Goal: Navigation & Orientation: Find specific page/section

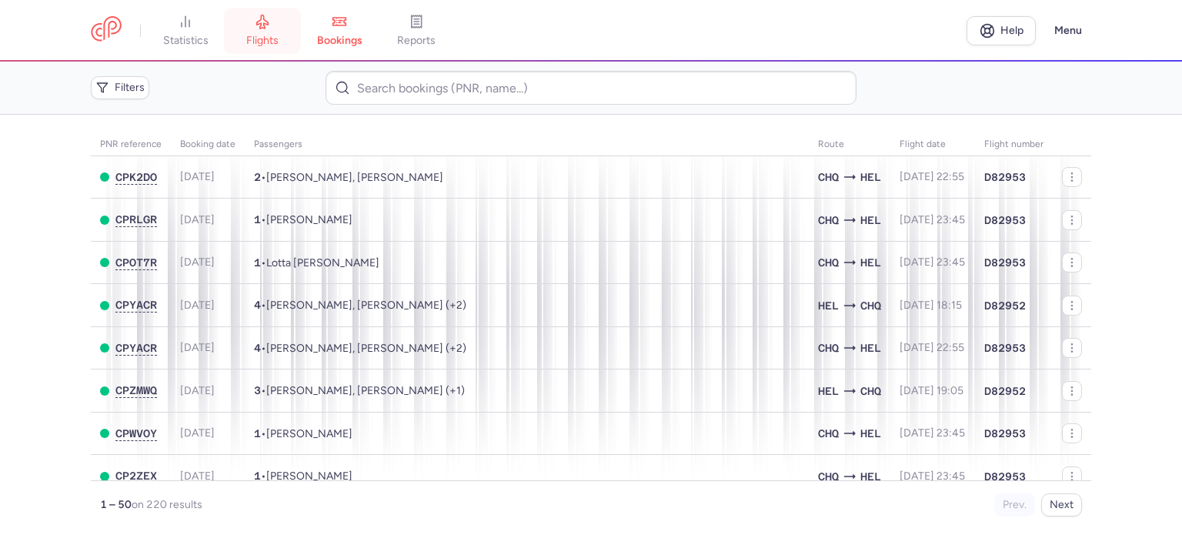
click at [269, 44] on span "flights" at bounding box center [262, 41] width 32 height 14
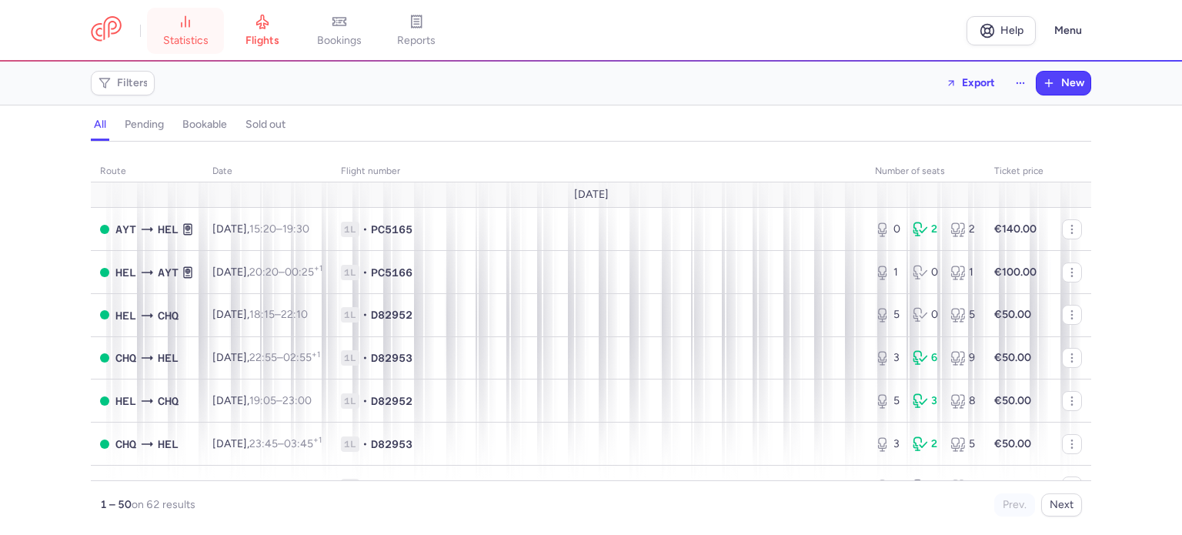
click at [195, 39] on span "statistics" at bounding box center [185, 41] width 45 height 14
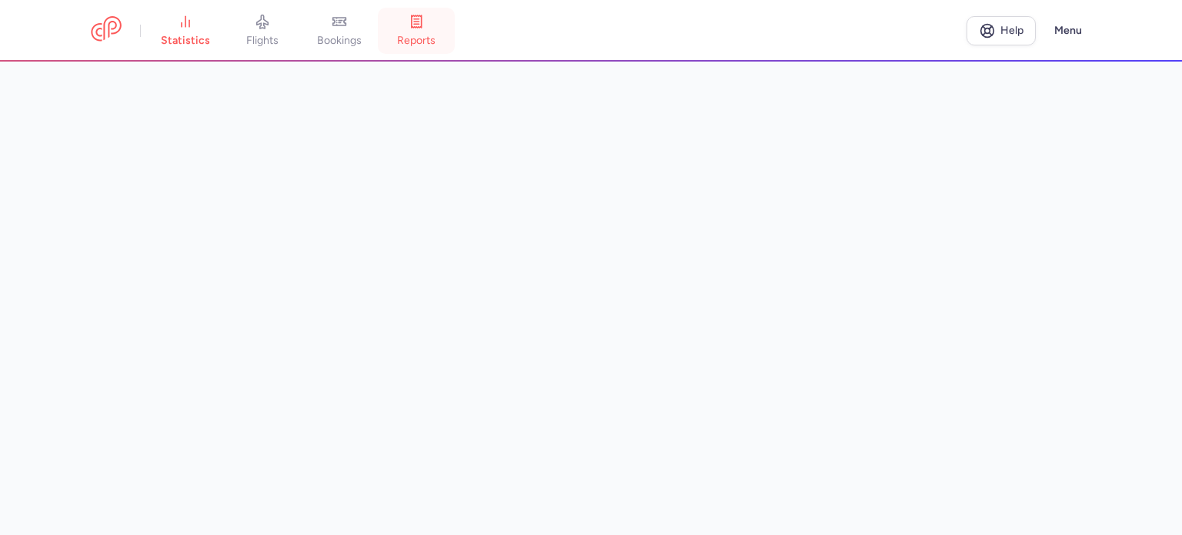
click at [422, 40] on span "reports" at bounding box center [416, 41] width 38 height 14
